Goal: Find specific page/section: Find specific page/section

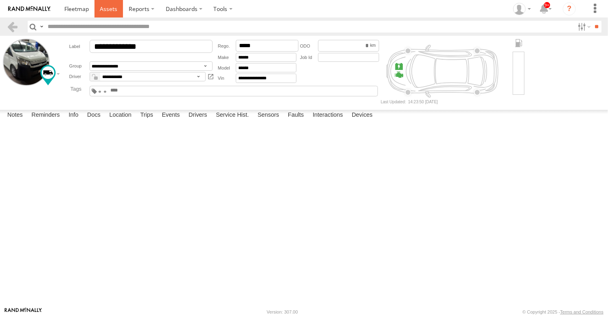
click at [114, 11] on span at bounding box center [109, 9] width 18 height 8
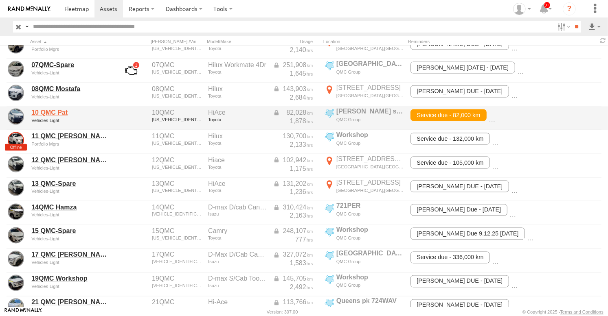
scroll to position [905, 0]
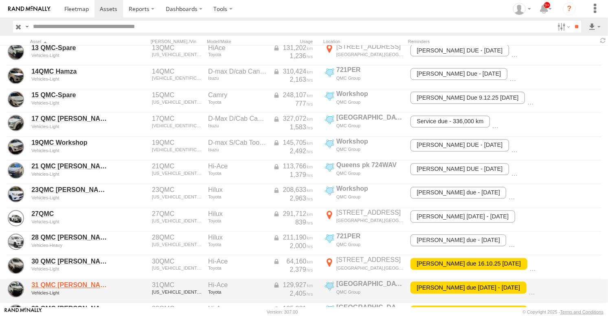
click at [44, 288] on link "31 QMC [PERSON_NAME]" at bounding box center [70, 286] width 79 height 9
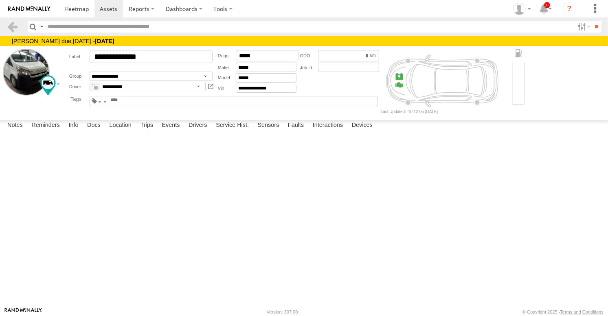
click at [231, 135] on div "Notes Details Reminders Info Docs Location Trips Events Drivers Service Hist. S…" at bounding box center [304, 127] width 608 height 15
click at [232, 132] on label "Service Hist." at bounding box center [232, 125] width 41 height 11
click at [100, 132] on label "Docs" at bounding box center [94, 125] width 22 height 11
click at [111, 8] on span at bounding box center [109, 9] width 18 height 8
